Goal: Information Seeking & Learning: Understand process/instructions

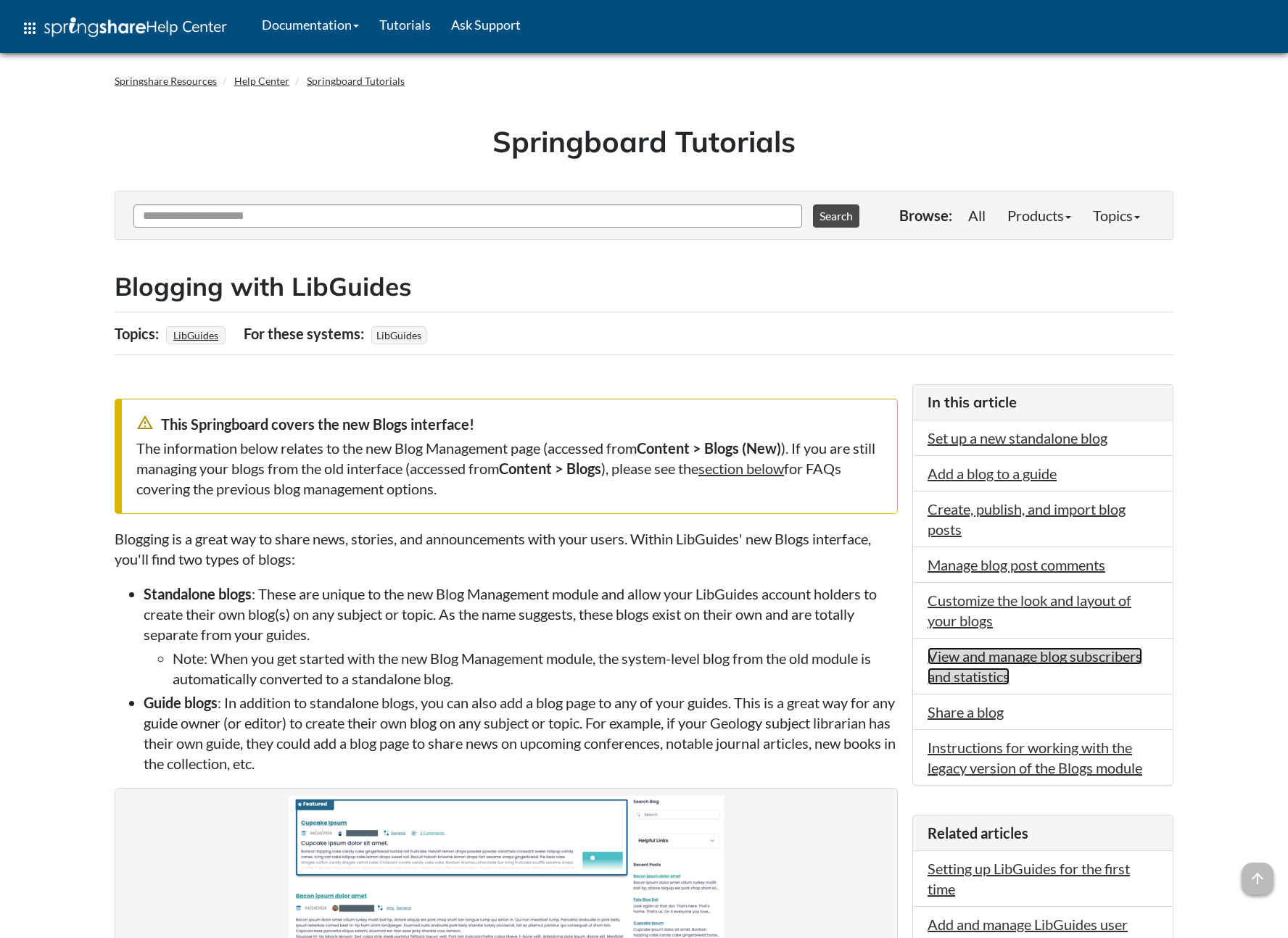
click at [1038, 660] on link "View and manage blog subscribers and statistics" at bounding box center [1035, 666] width 214 height 37
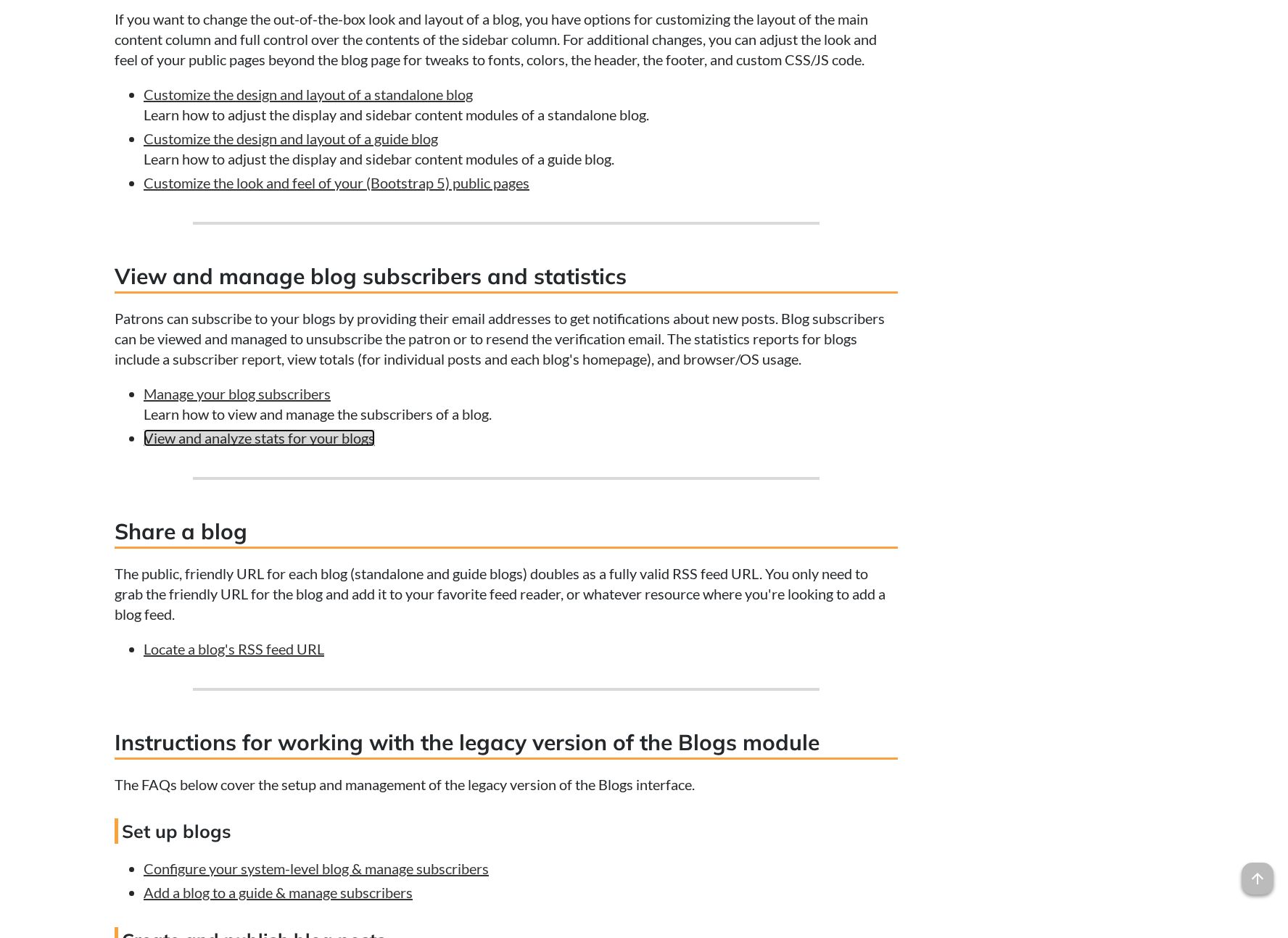
click at [261, 429] on link "View and analyze stats for your blogs" at bounding box center [259, 438] width 231 height 18
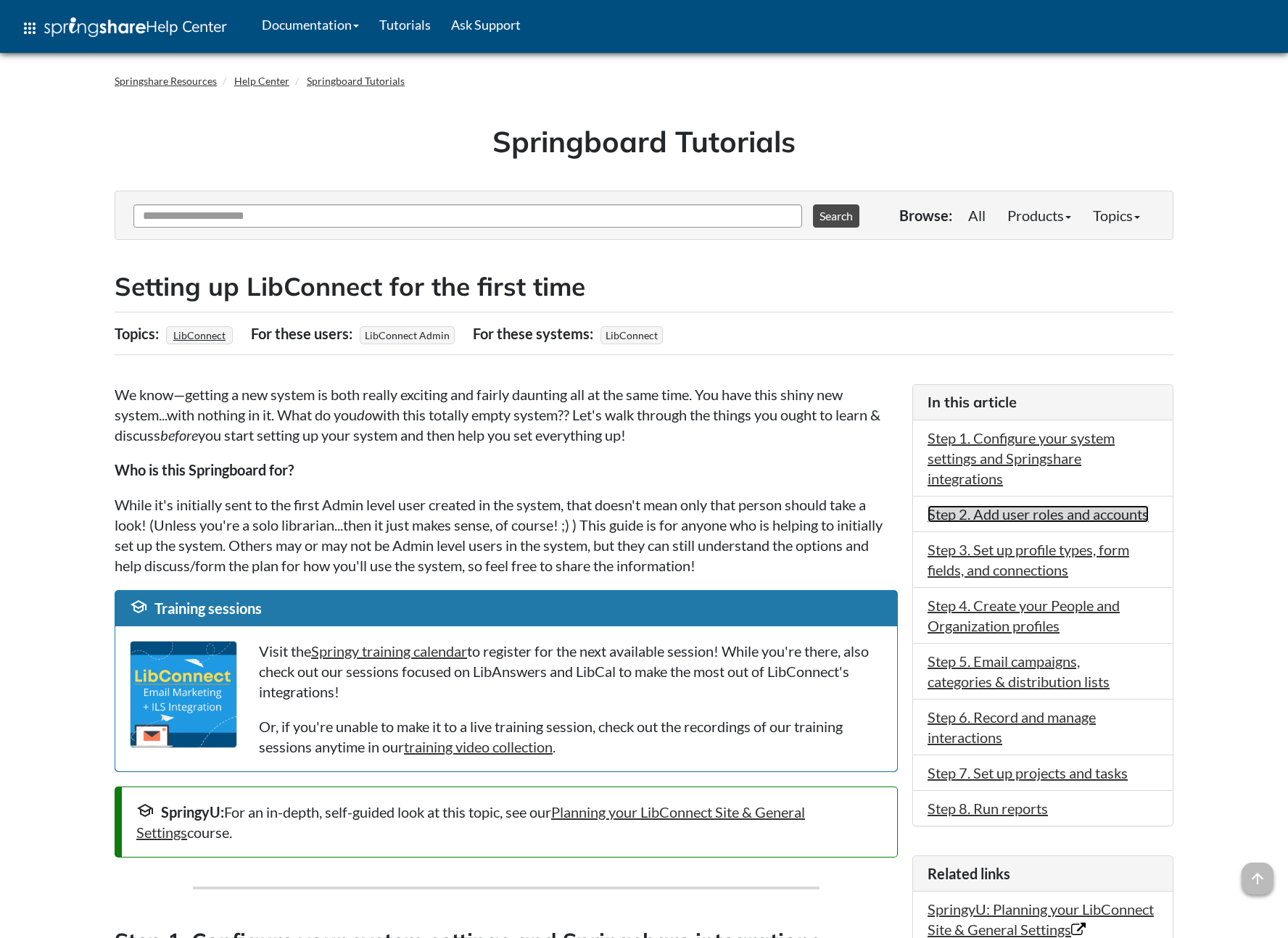
click at [986, 520] on link "Step 2. Add user roles and accounts" at bounding box center [1038, 513] width 221 height 18
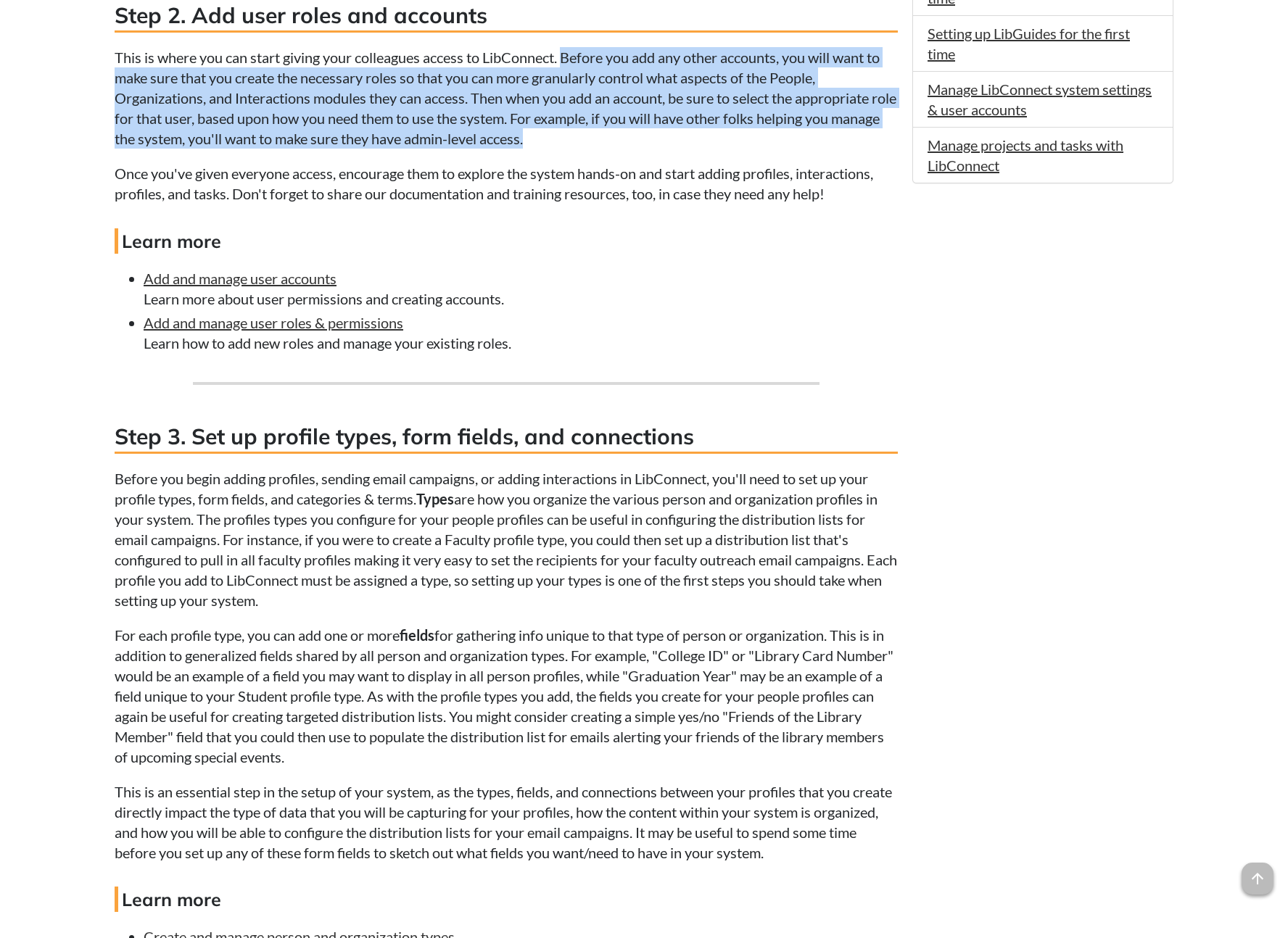
drag, startPoint x: 608, startPoint y: 145, endPoint x: 569, endPoint y: 49, distance: 103.6
click at [569, 49] on p "This is where you can start giving your colleagues access to LibConnect. Before…" at bounding box center [506, 98] width 783 height 102
copy p "Before you add any other accounts, you will want to make sure that you create t…"
